Goal: Task Accomplishment & Management: Use online tool/utility

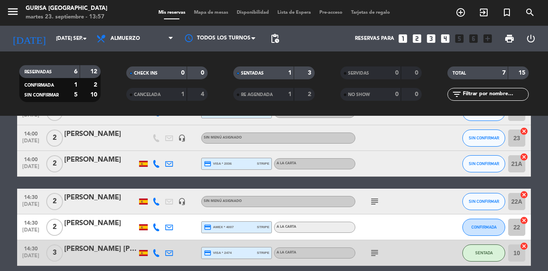
scroll to position [56, 0]
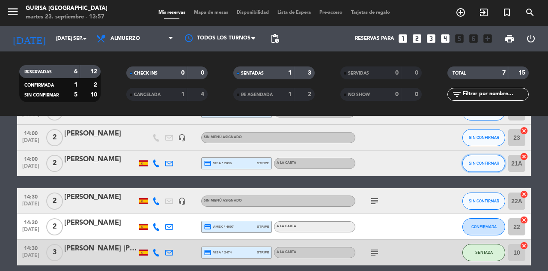
click at [485, 163] on span "SIN CONFIRMAR" at bounding box center [484, 163] width 30 height 5
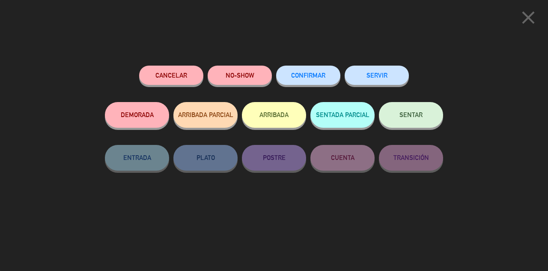
click at [404, 122] on button "SENTAR" at bounding box center [411, 115] width 64 height 26
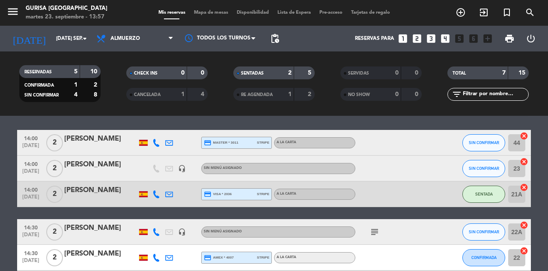
scroll to position [0, 0]
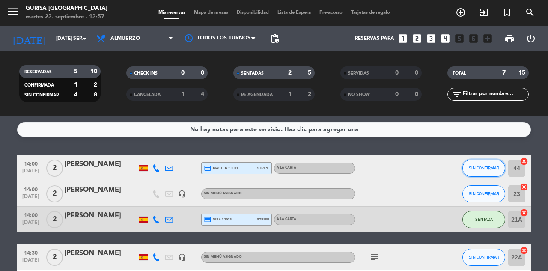
click at [480, 171] on button "SIN CONFIRMAR" at bounding box center [484, 167] width 43 height 17
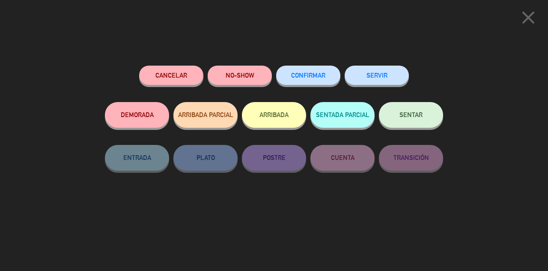
click at [419, 122] on button "SENTAR" at bounding box center [411, 115] width 64 height 26
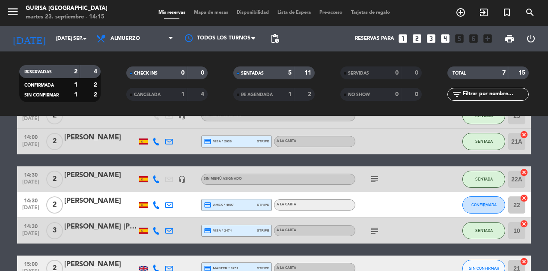
scroll to position [90, 0]
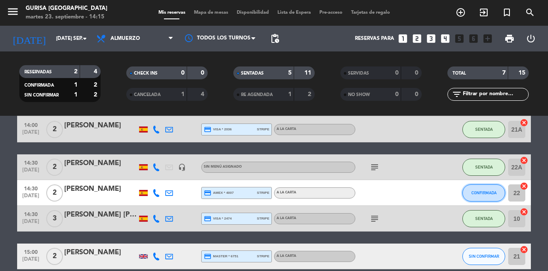
click at [482, 195] on button "CONFIRMADA" at bounding box center [484, 192] width 43 height 17
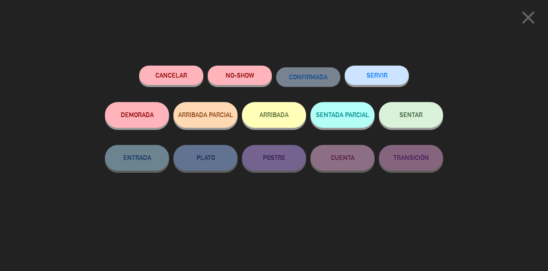
click at [411, 123] on button "SENTAR" at bounding box center [411, 115] width 64 height 26
